Goal: Task Accomplishment & Management: Use online tool/utility

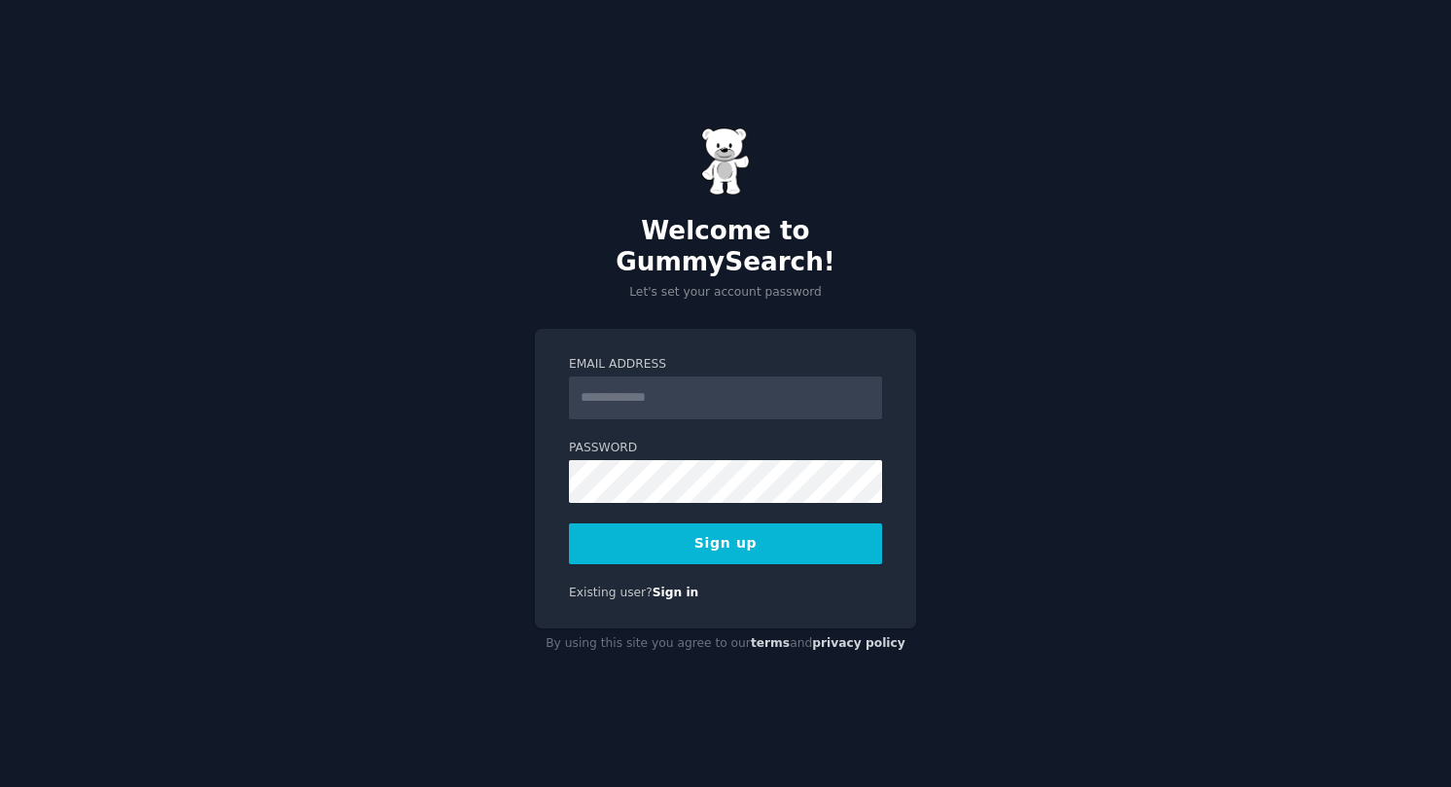
click at [696, 376] on input "Email Address" at bounding box center [725, 397] width 313 height 43
type input "**********"
click at [823, 534] on button "Sign up" at bounding box center [725, 543] width 313 height 41
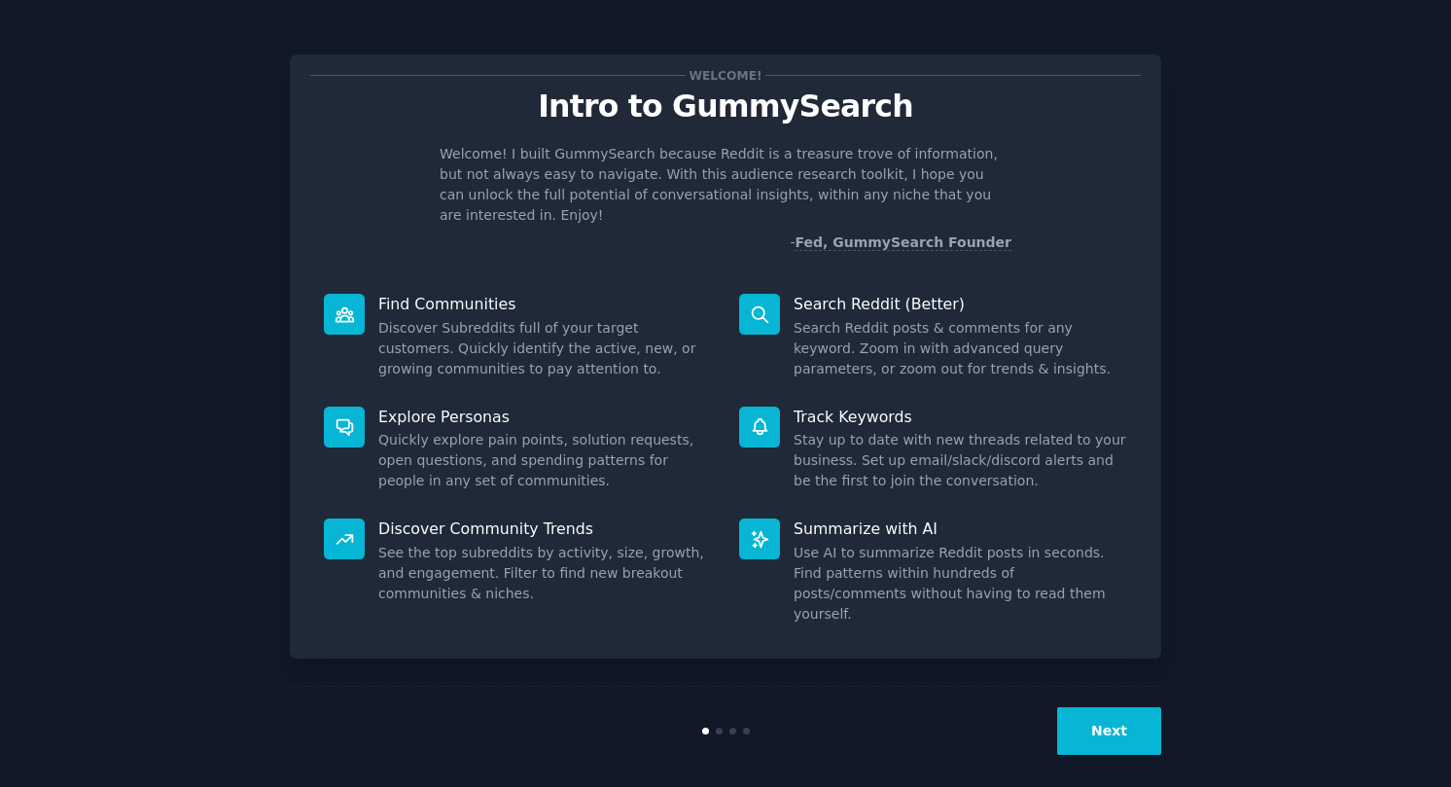
click at [1140, 719] on button "Next" at bounding box center [1109, 731] width 104 height 48
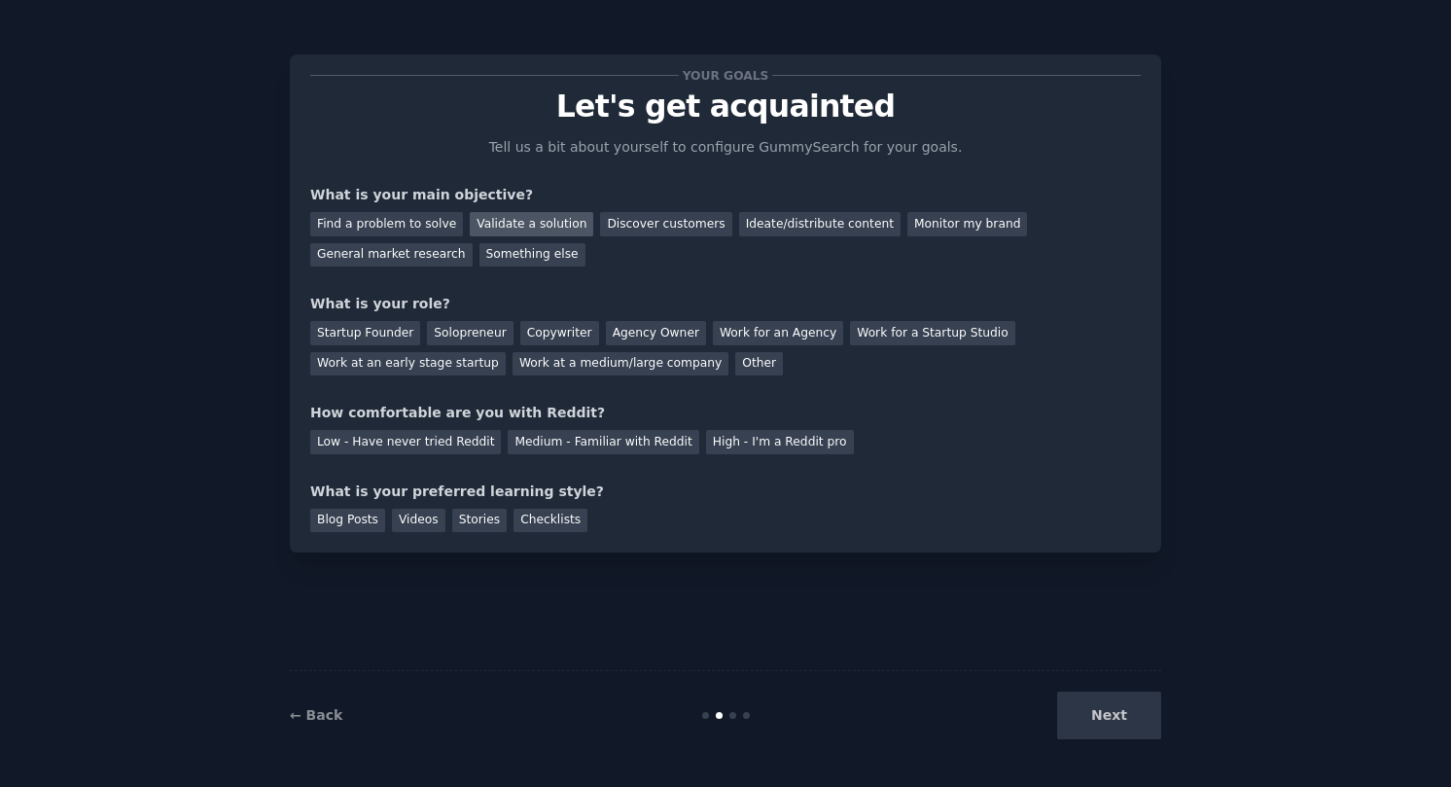
click at [506, 212] on div "Validate a solution" at bounding box center [532, 224] width 124 height 24
click at [1127, 715] on div "Next" at bounding box center [1016, 716] width 291 height 48
click at [1125, 700] on div "Next" at bounding box center [1016, 716] width 291 height 48
click at [1125, 713] on div "Next" at bounding box center [1016, 716] width 291 height 48
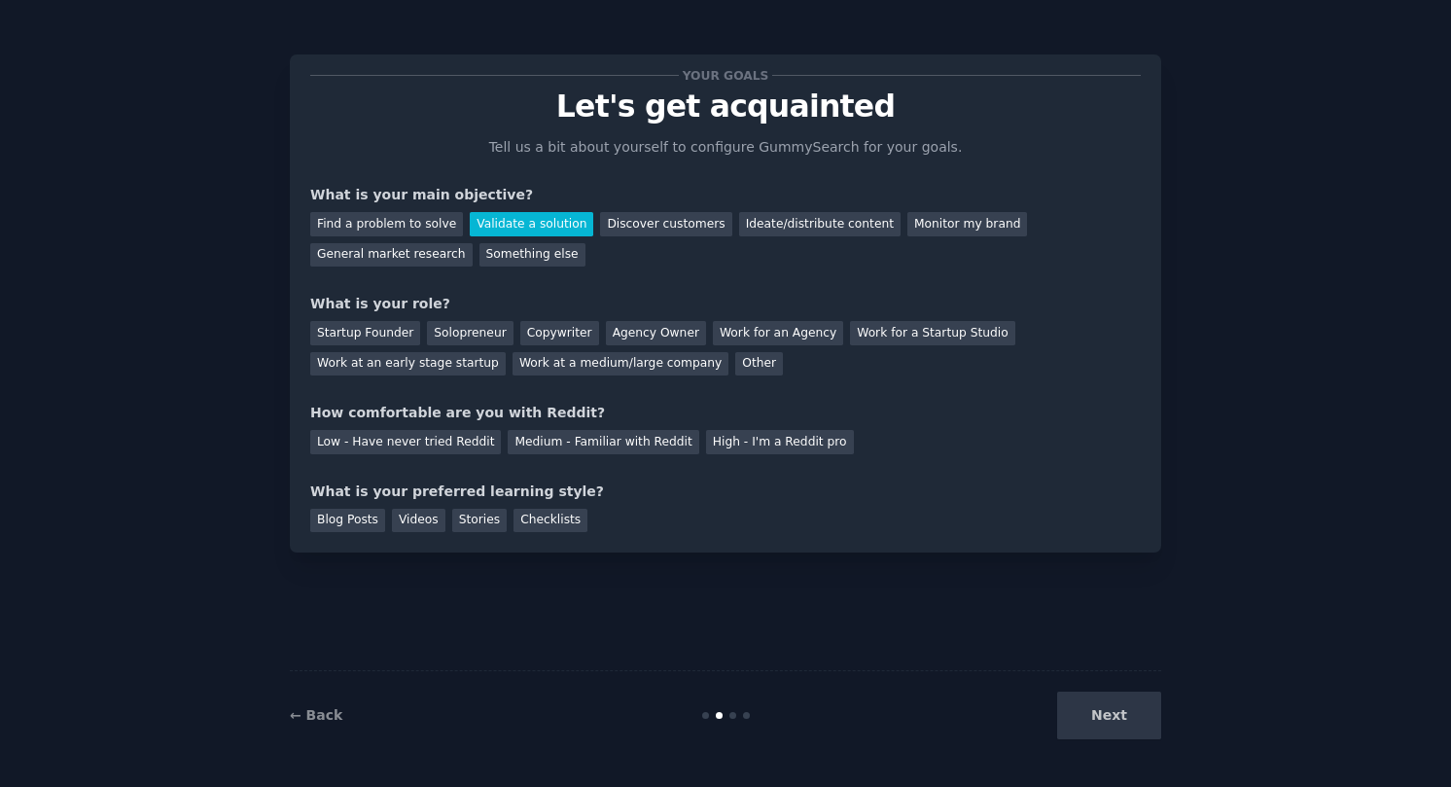
click at [1123, 730] on div "Next" at bounding box center [1016, 716] width 291 height 48
click at [403, 333] on div "Startup Founder" at bounding box center [365, 333] width 110 height 24
click at [536, 441] on div "Medium - Familiar with Reddit" at bounding box center [603, 442] width 191 height 24
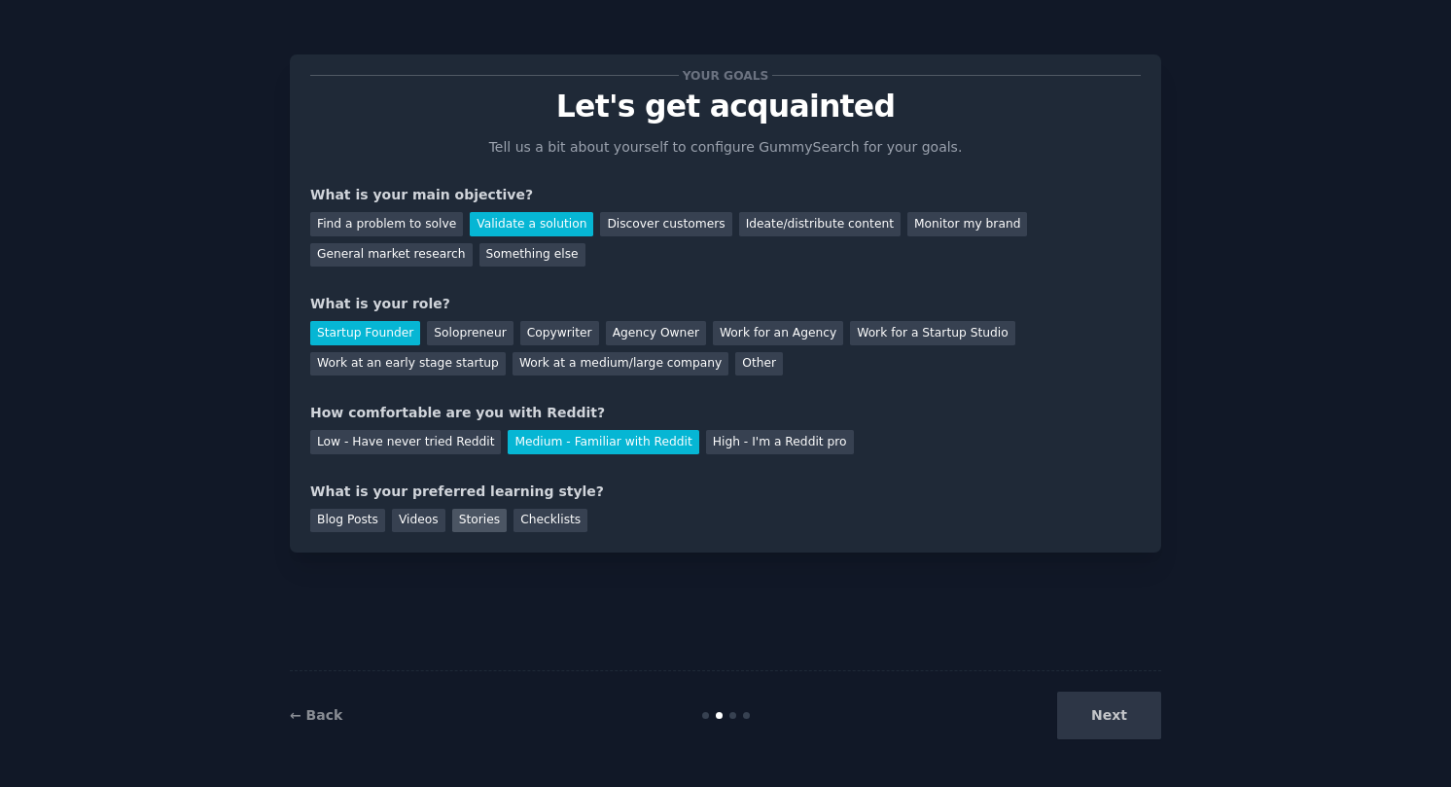
click at [483, 523] on div "Stories" at bounding box center [479, 521] width 54 height 24
click at [1157, 730] on button "Next" at bounding box center [1109, 716] width 104 height 48
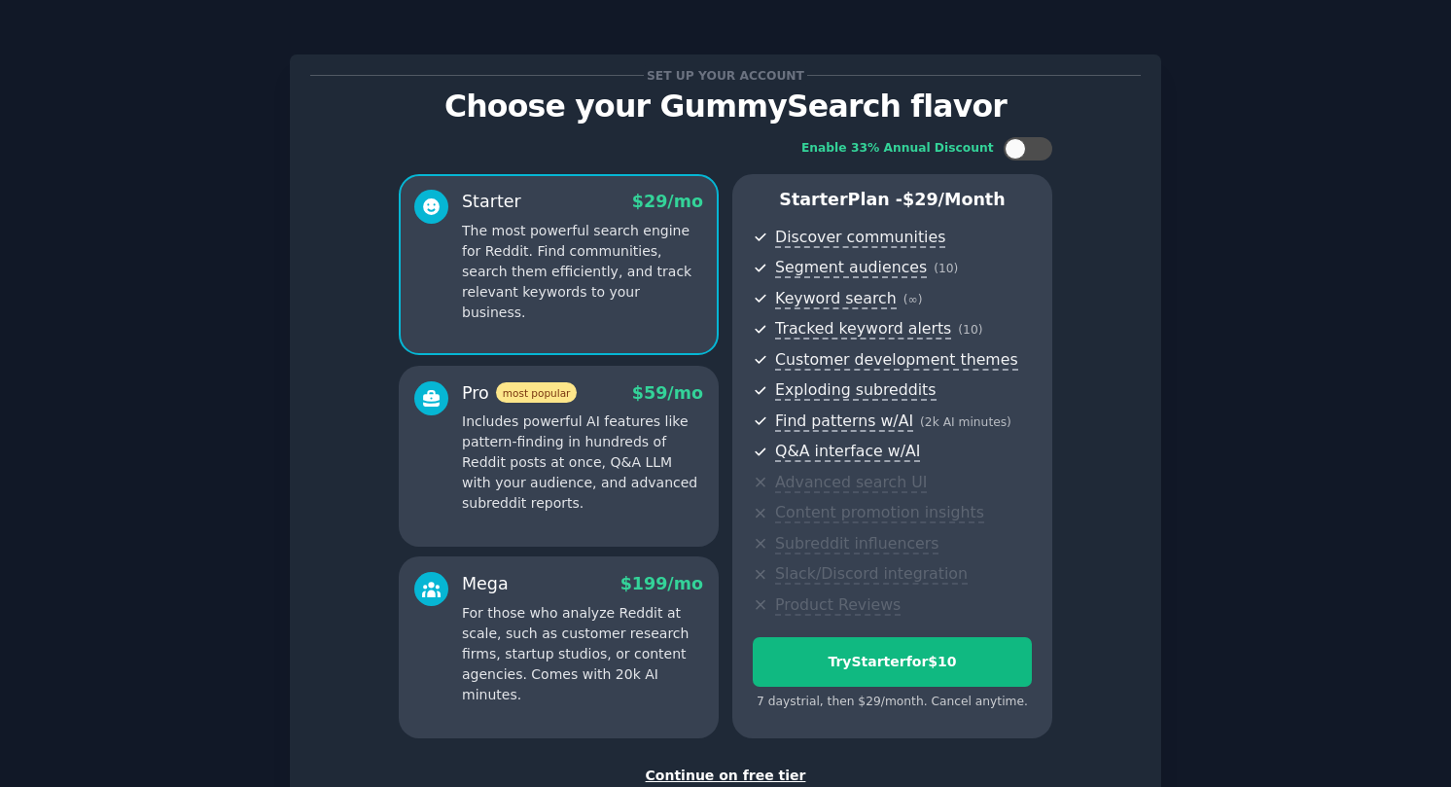
scroll to position [136, 0]
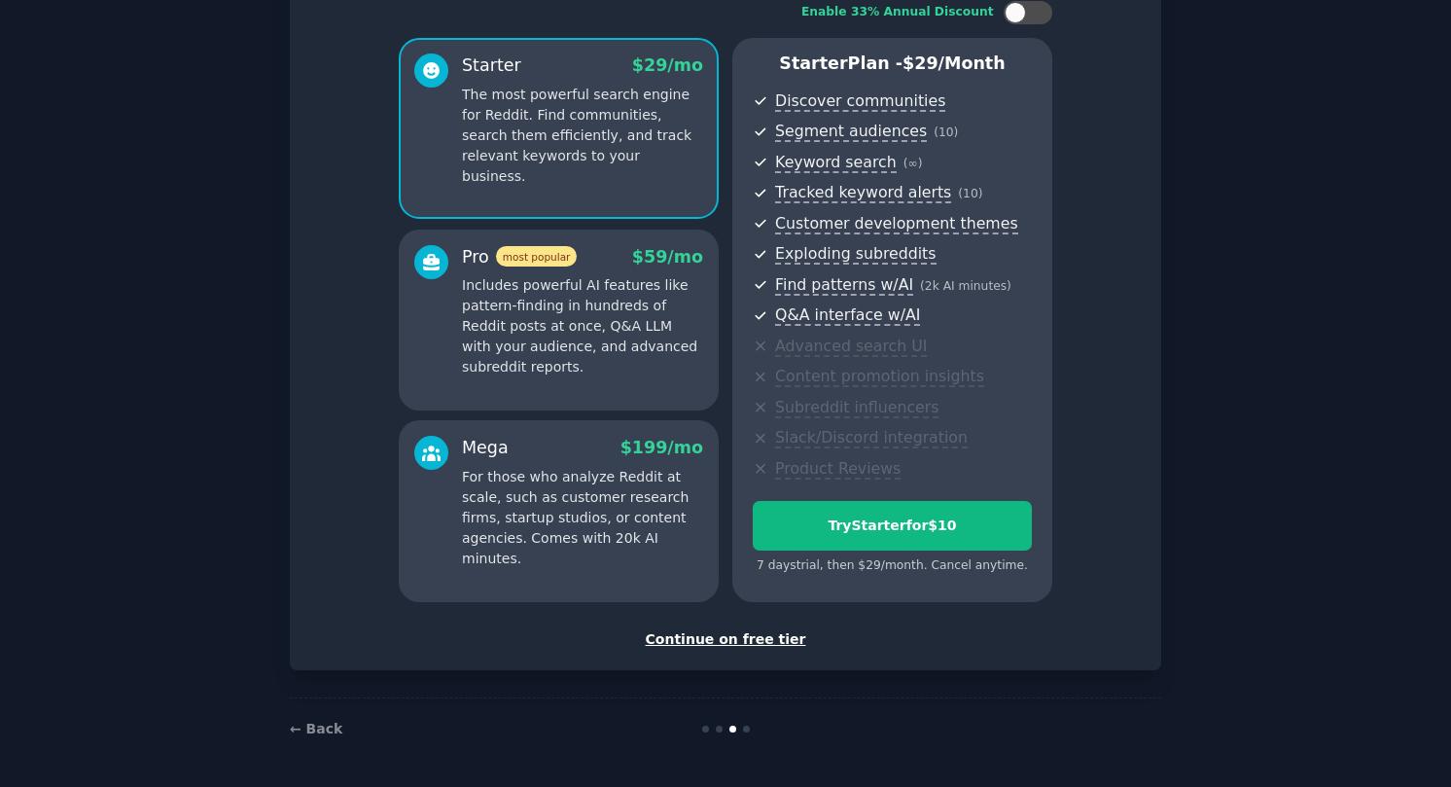
click at [746, 637] on div "Continue on free tier" at bounding box center [725, 639] width 831 height 20
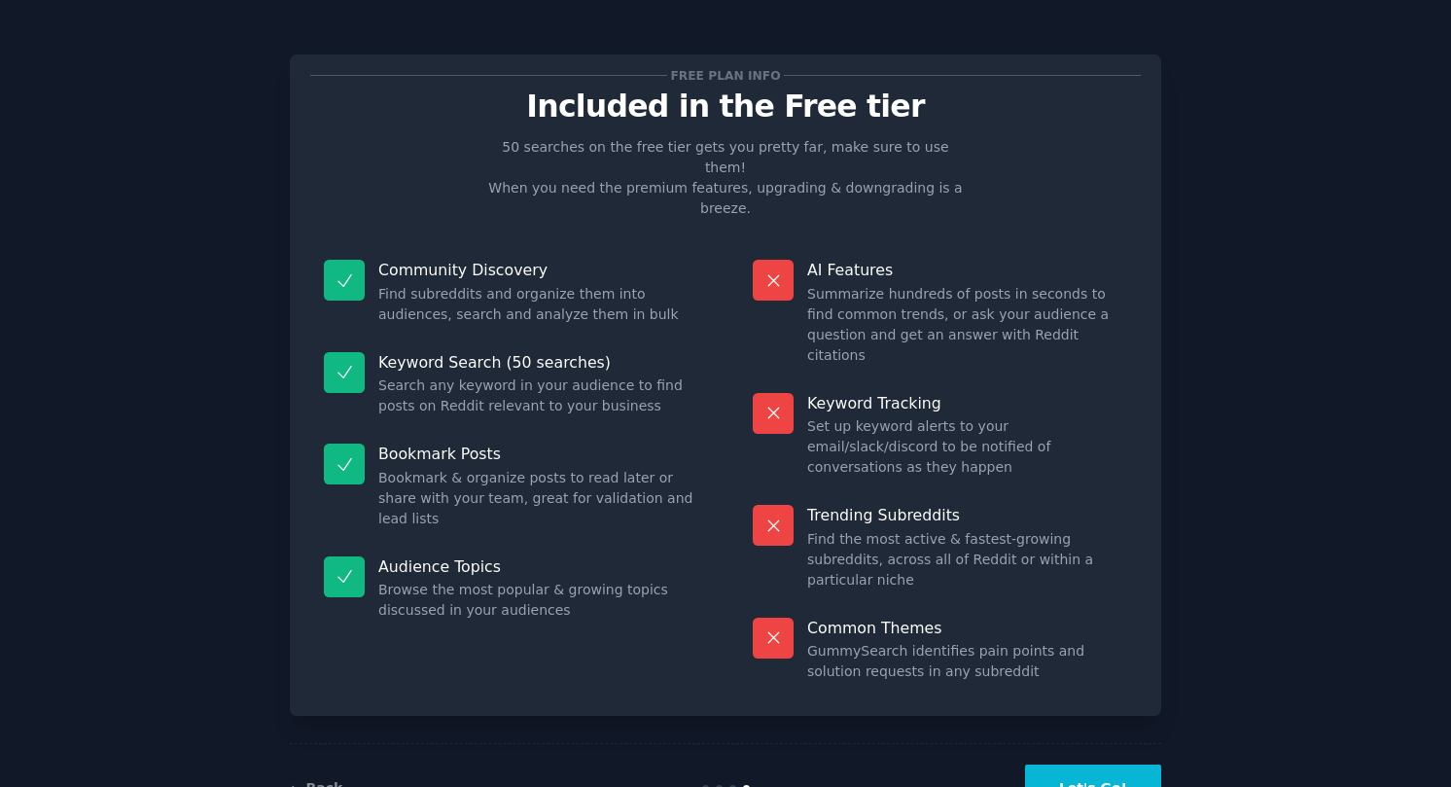
click at [1114, 765] on button "Let's Go!" at bounding box center [1093, 789] width 136 height 48
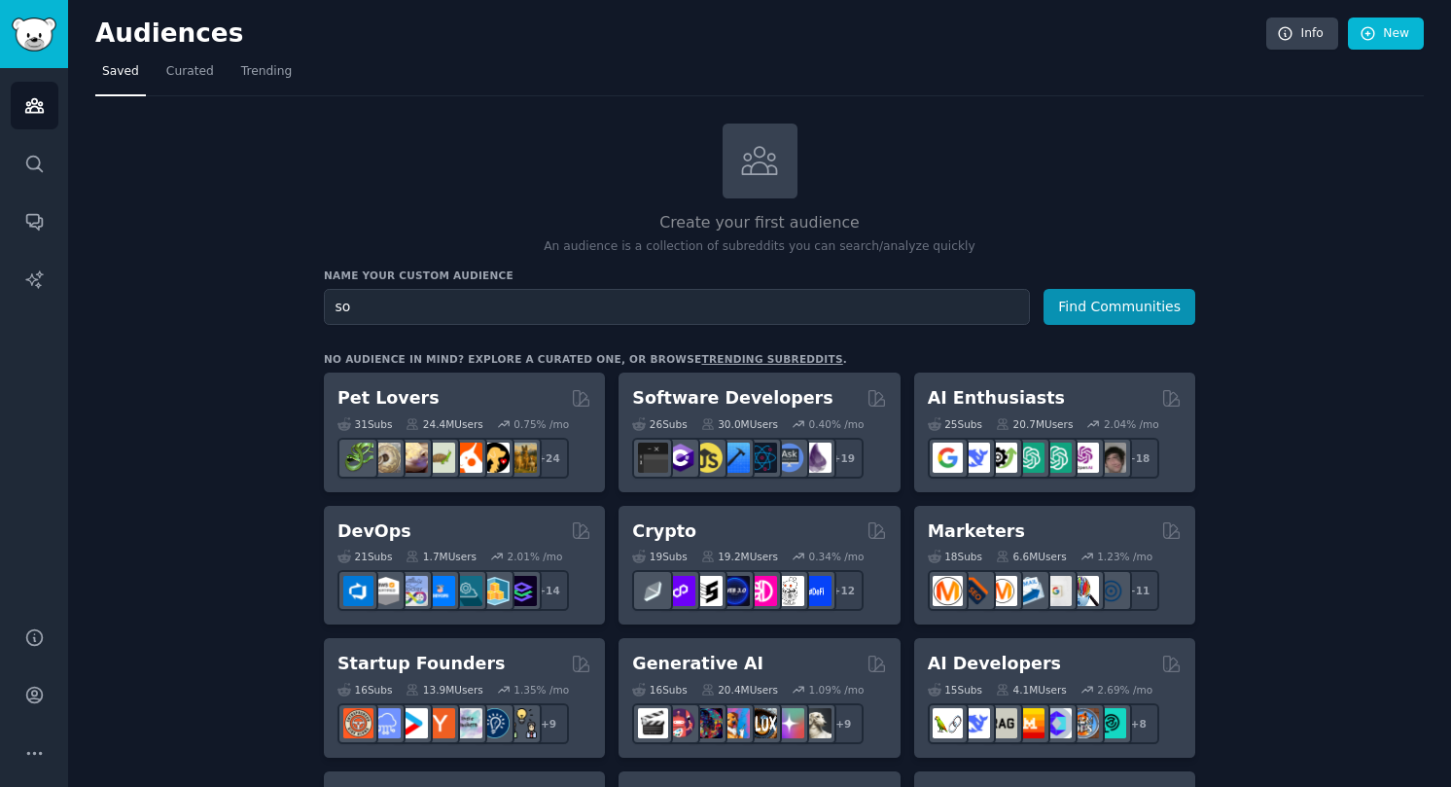
type input "s"
type input "eu ai act compliance"
click at [1096, 300] on button "Find Communities" at bounding box center [1120, 307] width 152 height 36
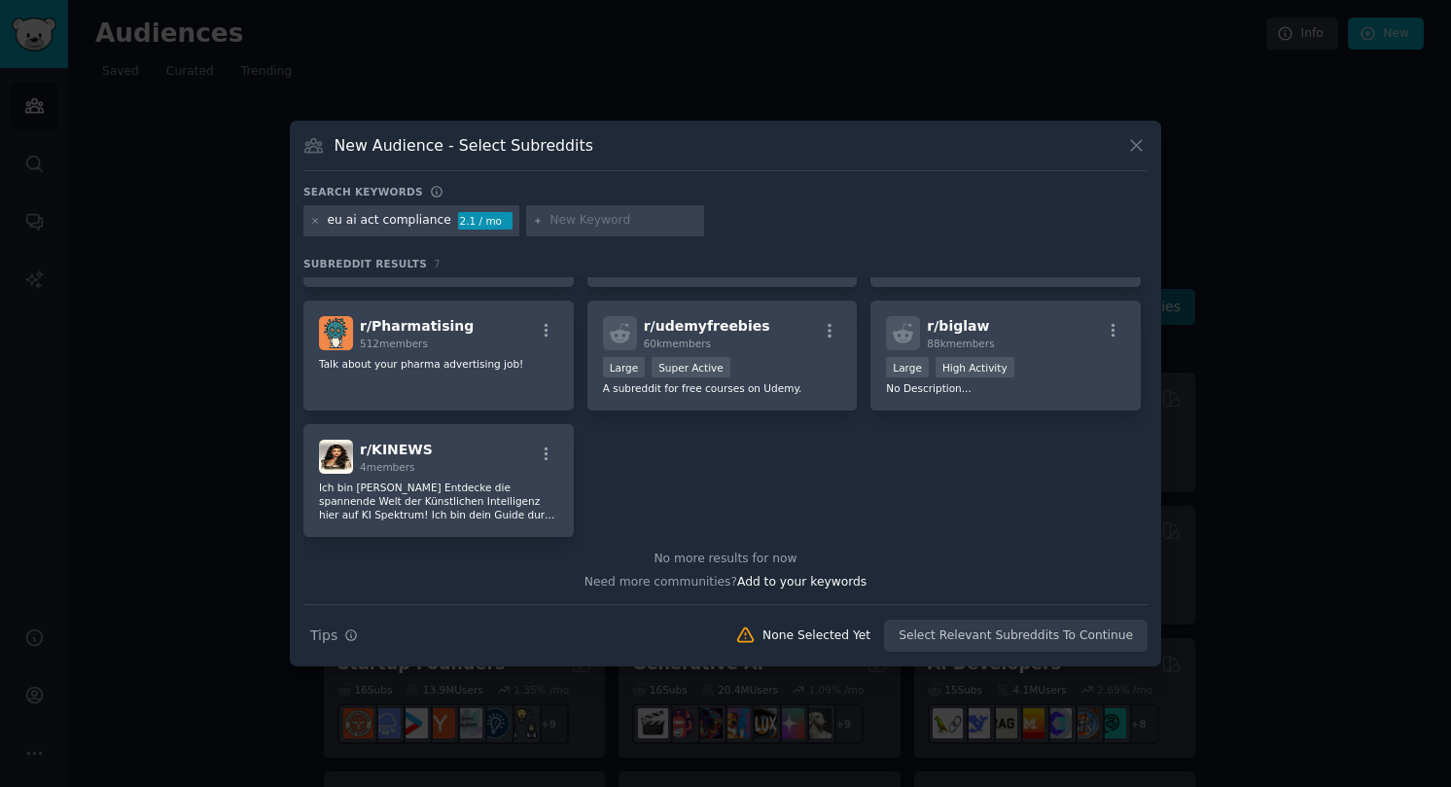
scroll to position [127, 0]
click at [596, 226] on input "text" at bounding box center [624, 221] width 148 height 18
click at [1145, 139] on icon at bounding box center [1136, 145] width 20 height 20
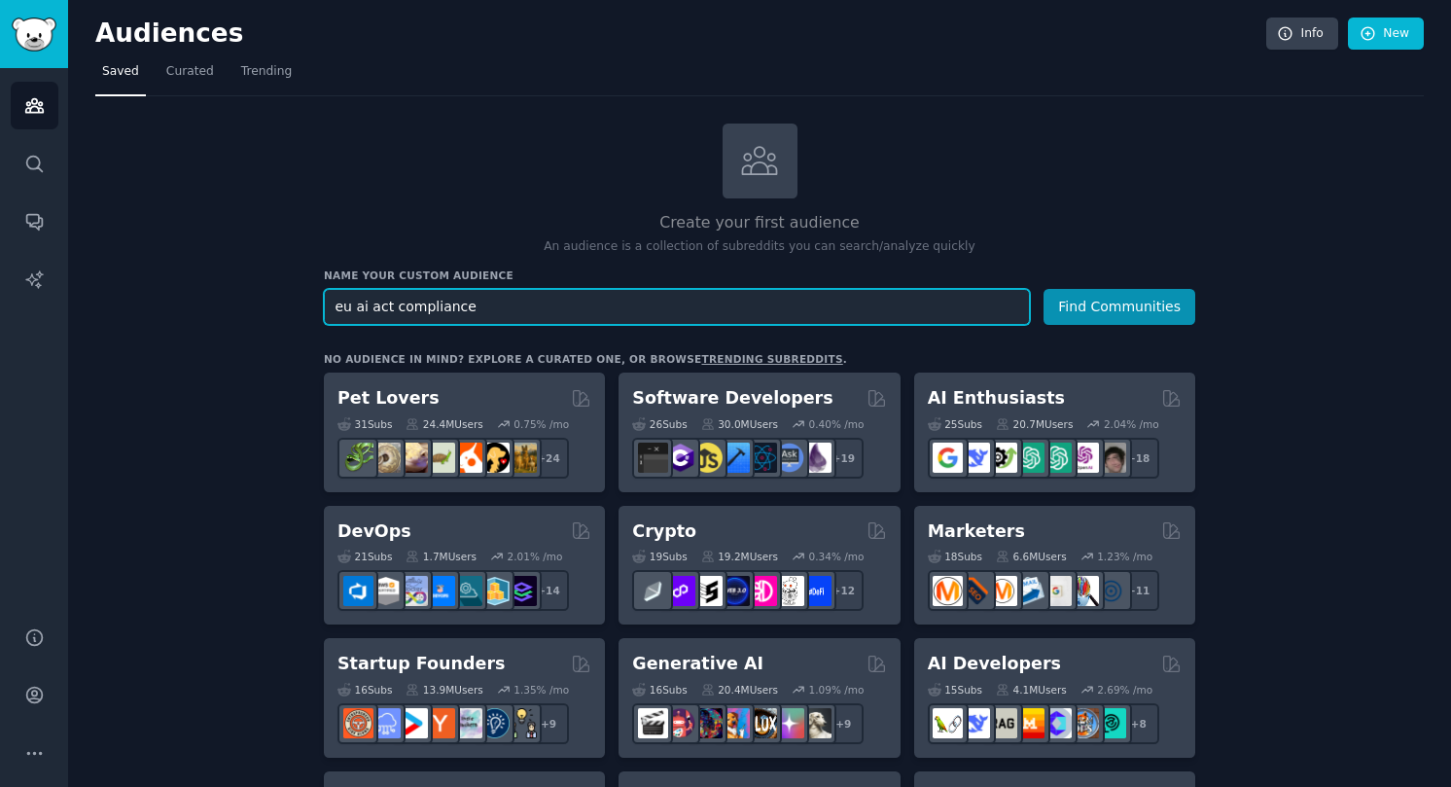
click at [766, 291] on input "eu ai act compliance" at bounding box center [677, 307] width 706 height 36
drag, startPoint x: 501, startPoint y: 309, endPoint x: 311, endPoint y: 267, distance: 194.2
type input "A"
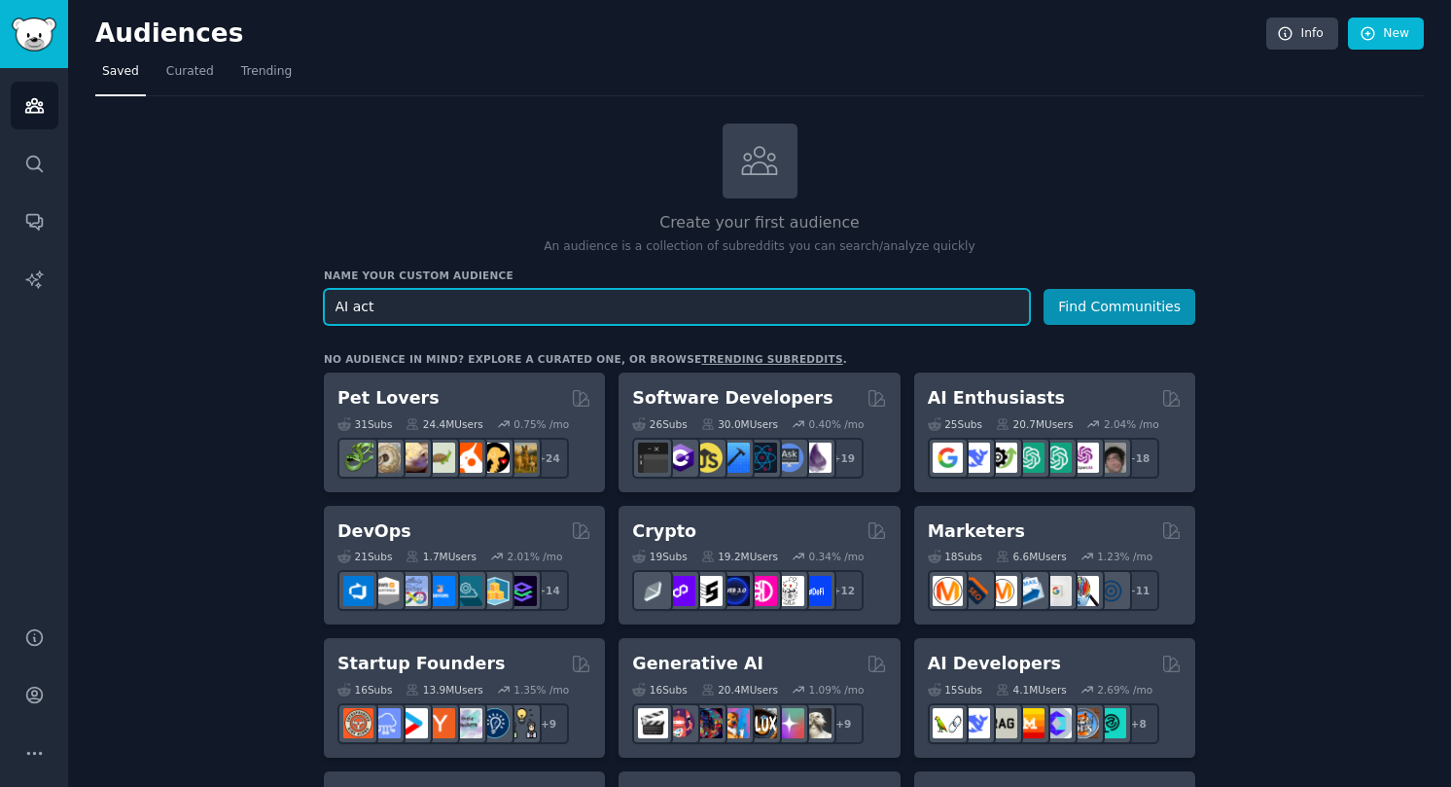
type input "AI acta"
type input "compliance"
click at [1044, 289] on button "Find Communities" at bounding box center [1120, 307] width 152 height 36
